Goal: Information Seeking & Learning: Learn about a topic

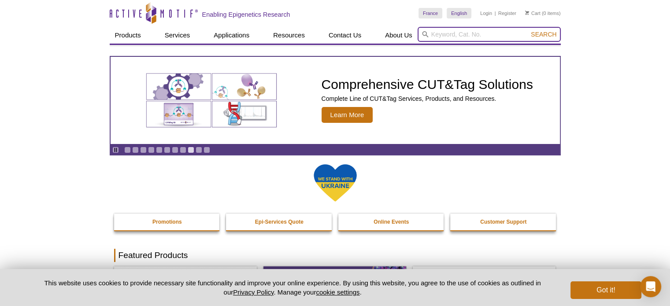
click at [477, 35] on input "search" at bounding box center [488, 34] width 143 height 15
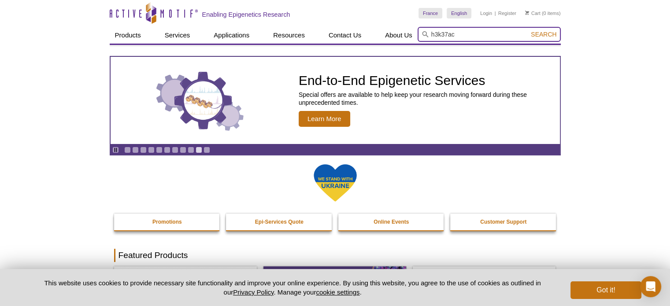
type input "h3k37ac"
click at [528, 30] on button "Search" at bounding box center [543, 34] width 31 height 8
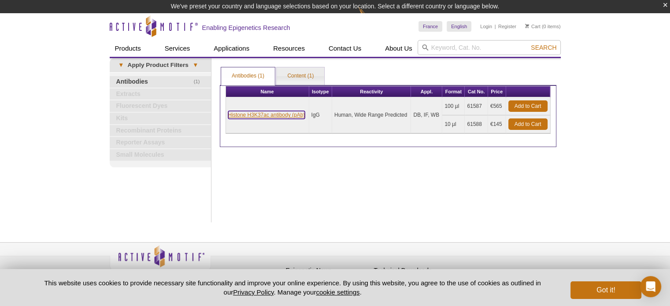
click at [269, 114] on link "Histone H3K37ac antibody (pAb)" at bounding box center [266, 115] width 77 height 8
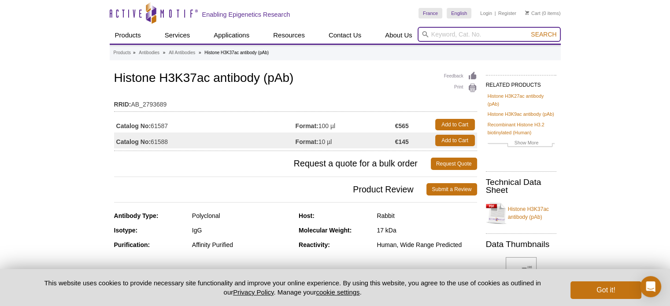
click at [450, 40] on input "search" at bounding box center [488, 34] width 143 height 15
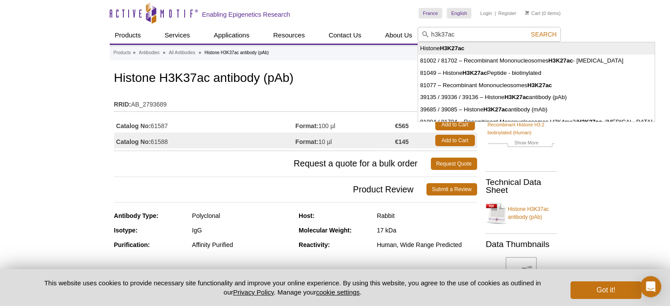
click at [451, 46] on strong "H3K27ac" at bounding box center [451, 48] width 25 height 7
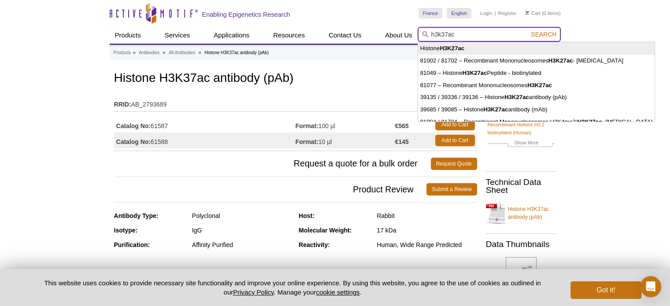
type input "Histone H3K27ac"
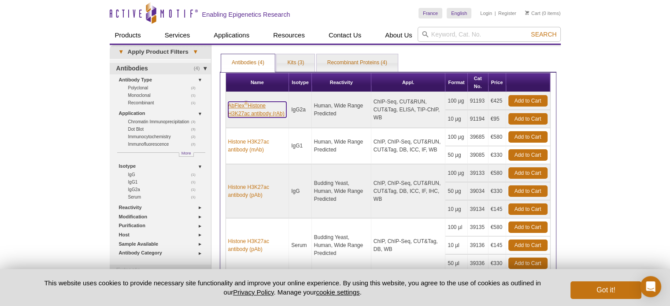
click at [259, 108] on link "AbFlex ® Histone H3K27ac antibody (rAb)" at bounding box center [257, 110] width 59 height 16
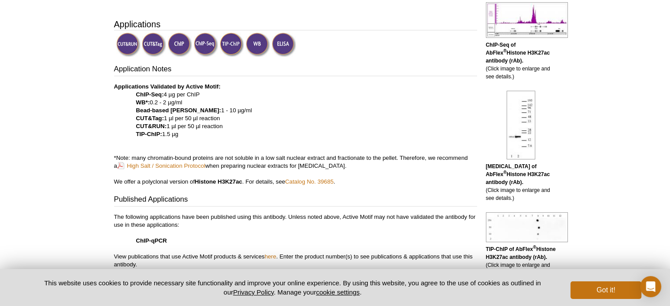
scroll to position [257, 0]
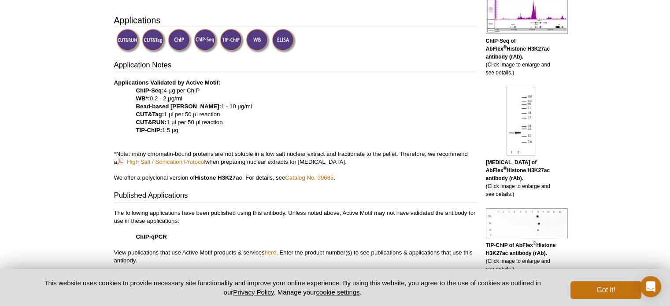
drag, startPoint x: 164, startPoint y: 88, endPoint x: 203, endPoint y: 93, distance: 39.5
click at [203, 93] on p "Applications Validated by Active Motif: ChIP-Seq: 4 µg per ChIP WB*: 0.2 - 2 µg…" at bounding box center [295, 130] width 363 height 103
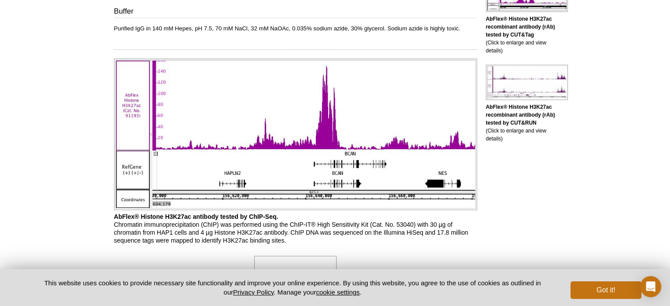
scroll to position [641, 0]
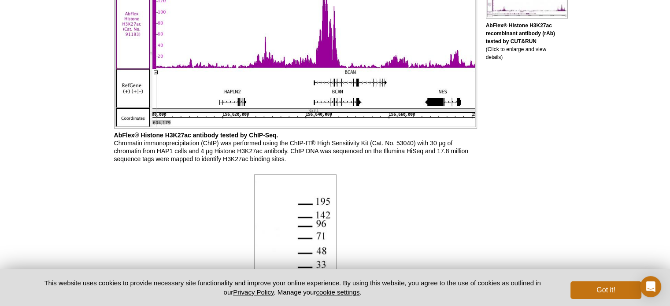
drag, startPoint x: 184, startPoint y: 139, endPoint x: 280, endPoint y: 143, distance: 95.6
click at [280, 143] on p "AbFlex® Histone H3K27ac antibody tested by ChIP-Seq. Chromatin immunoprecipitat…" at bounding box center [295, 147] width 363 height 32
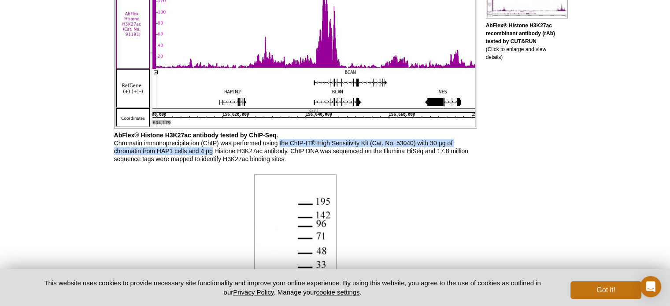
drag, startPoint x: 280, startPoint y: 143, endPoint x: 212, endPoint y: 155, distance: 68.3
click at [212, 155] on p "AbFlex® Histone H3K27ac antibody tested by ChIP-Seq. Chromatin immunoprecipitat…" at bounding box center [295, 147] width 363 height 32
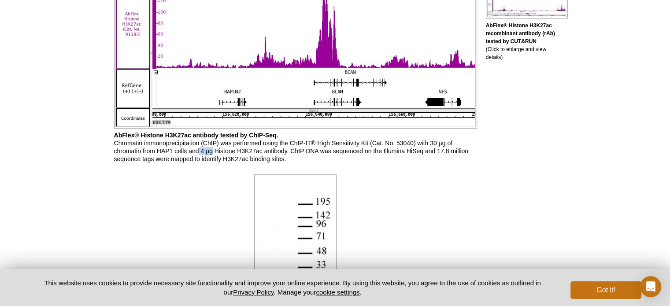
drag, startPoint x: 211, startPoint y: 151, endPoint x: 198, endPoint y: 149, distance: 13.4
click at [198, 149] on p "AbFlex® Histone H3K27ac antibody tested by ChIP-Seq. Chromatin immunoprecipitat…" at bounding box center [295, 147] width 363 height 32
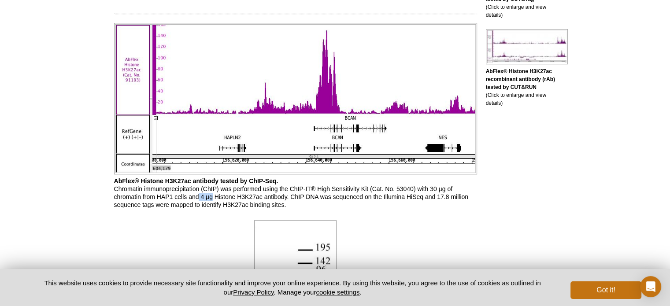
scroll to position [595, 0]
